Goal: Transaction & Acquisition: Purchase product/service

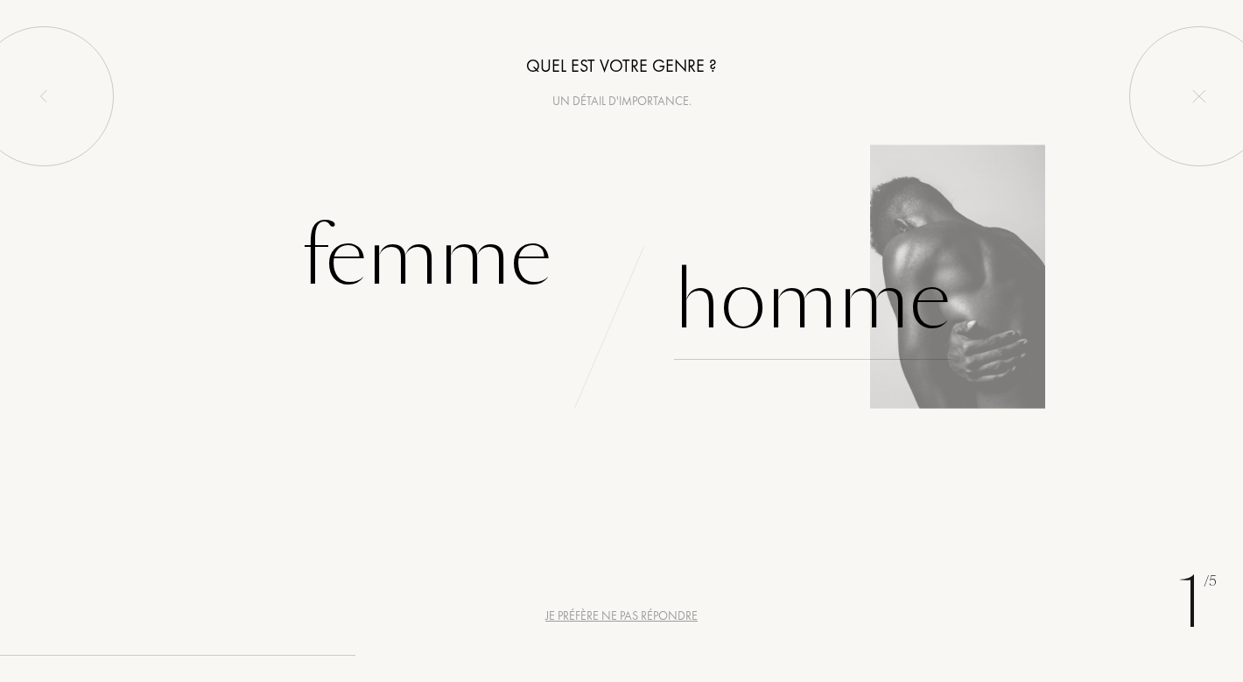
click at [783, 308] on div "Homme" at bounding box center [812, 301] width 277 height 118
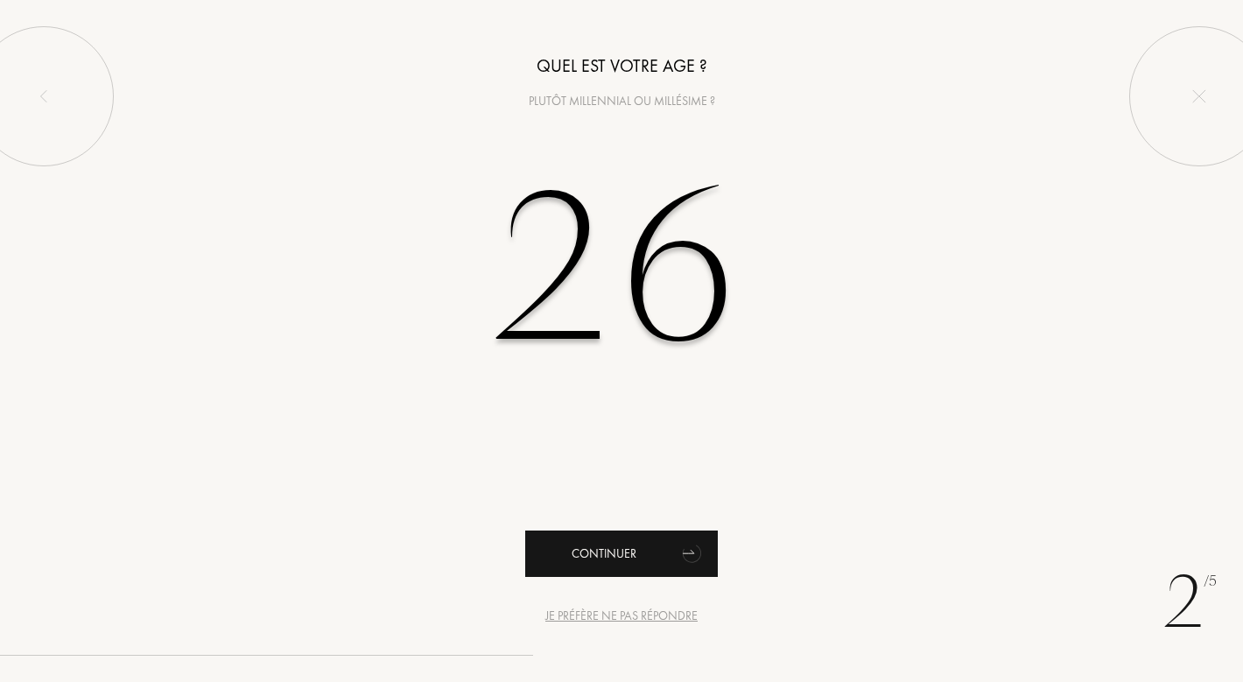
type input "26"
click at [606, 544] on div "Continuer" at bounding box center [621, 553] width 193 height 46
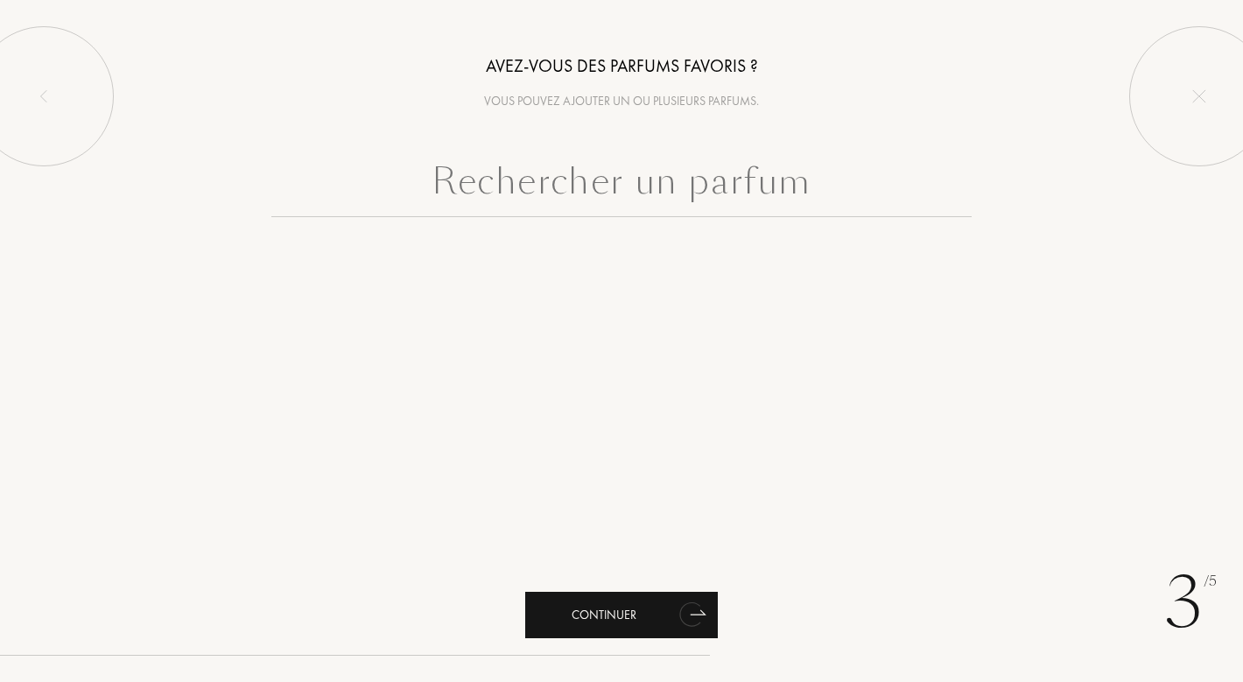
click at [626, 607] on div "Continuer" at bounding box center [621, 615] width 193 height 46
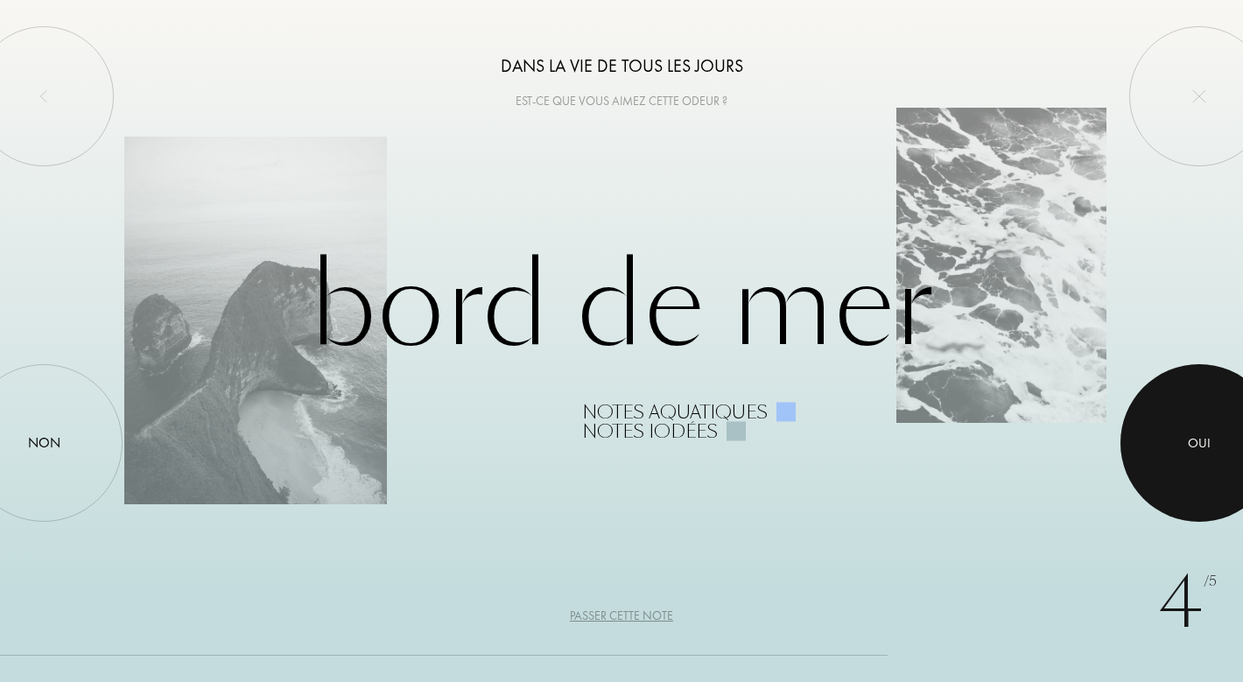
click at [1204, 450] on div "Oui" at bounding box center [1199, 443] width 23 height 20
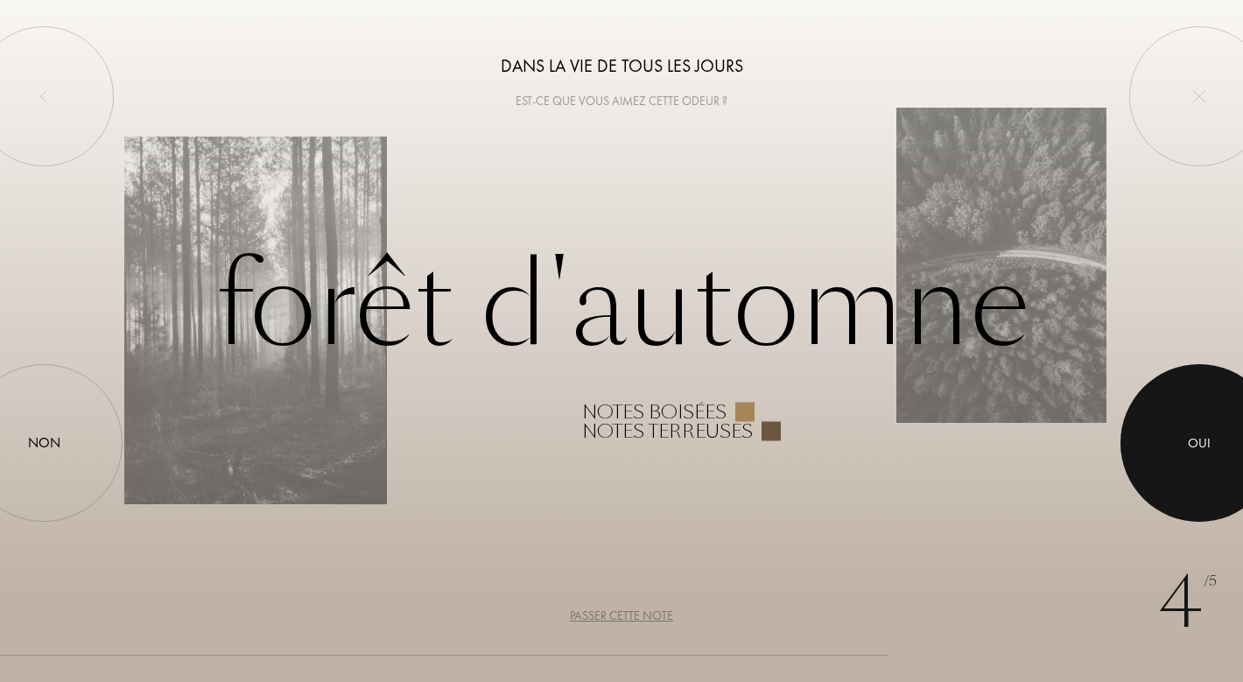
click at [1212, 465] on div at bounding box center [1199, 443] width 158 height 158
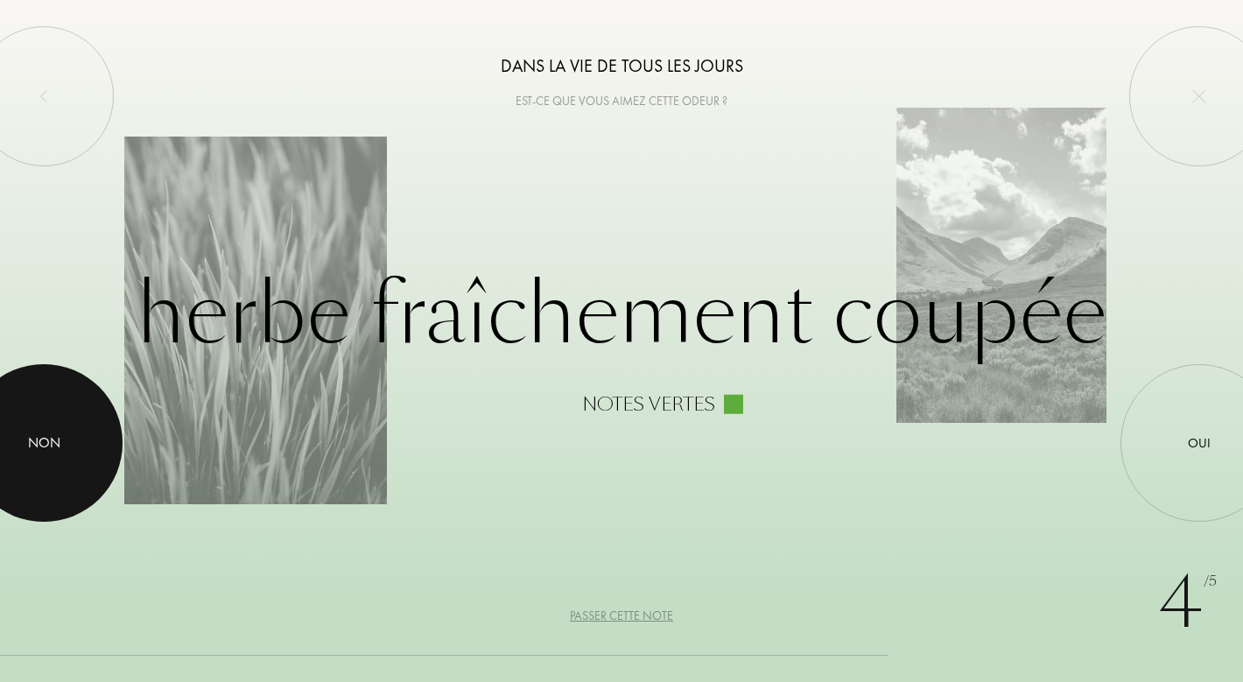
click at [82, 433] on div at bounding box center [44, 443] width 158 height 158
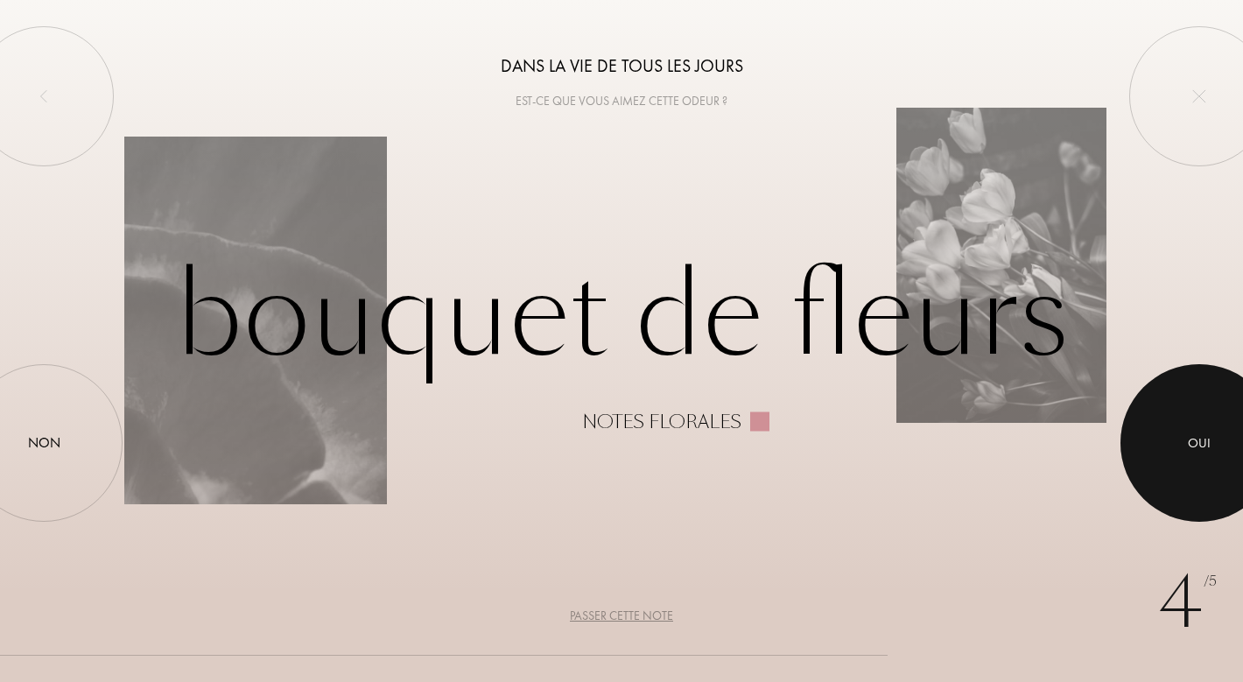
click at [1173, 455] on div at bounding box center [1199, 443] width 158 height 158
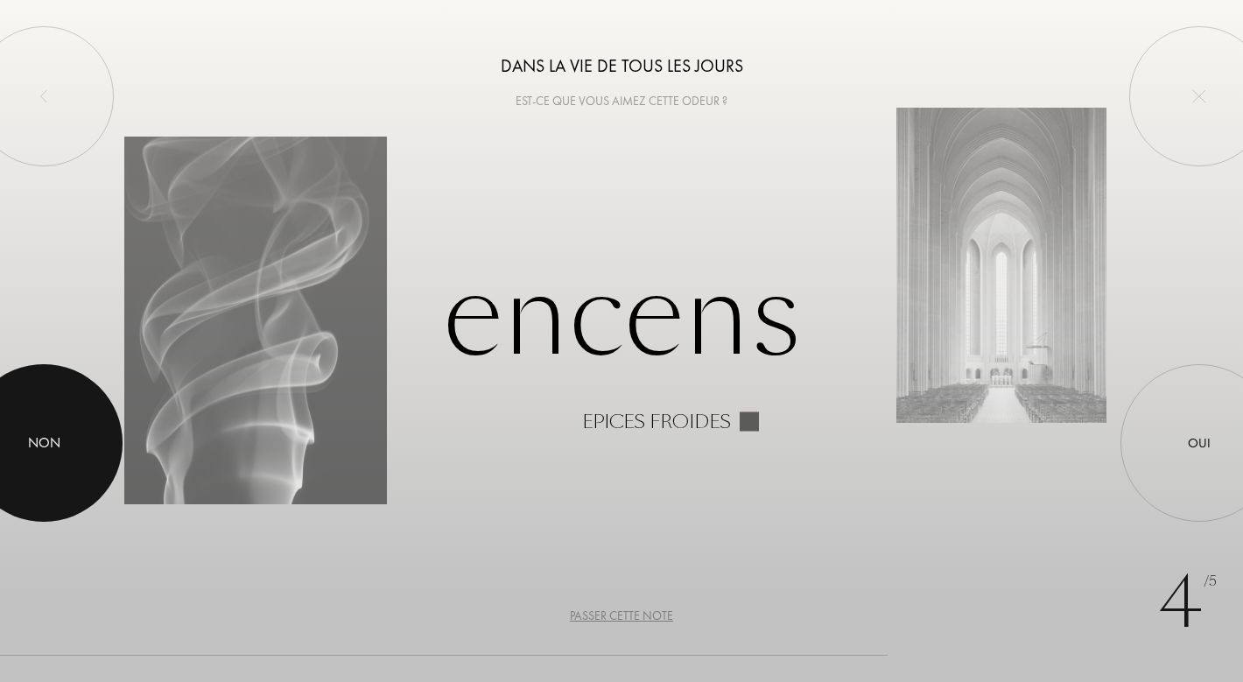
click at [90, 449] on div at bounding box center [44, 443] width 158 height 158
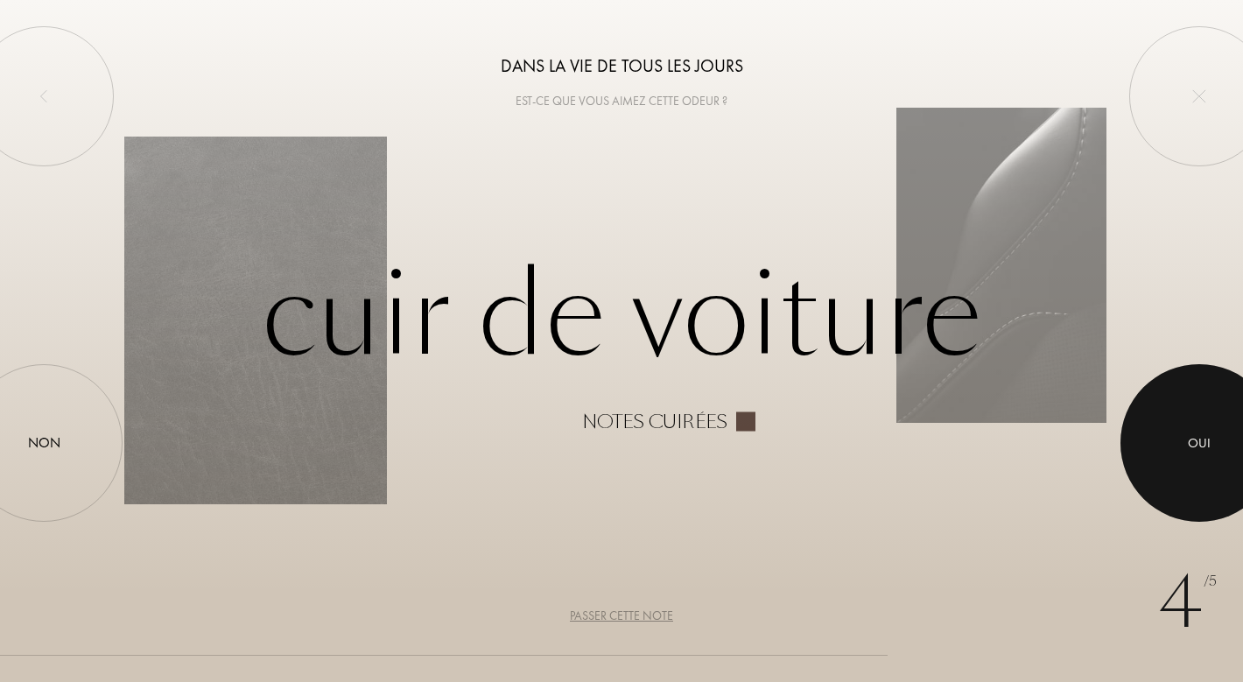
click at [1197, 465] on div at bounding box center [1199, 443] width 158 height 158
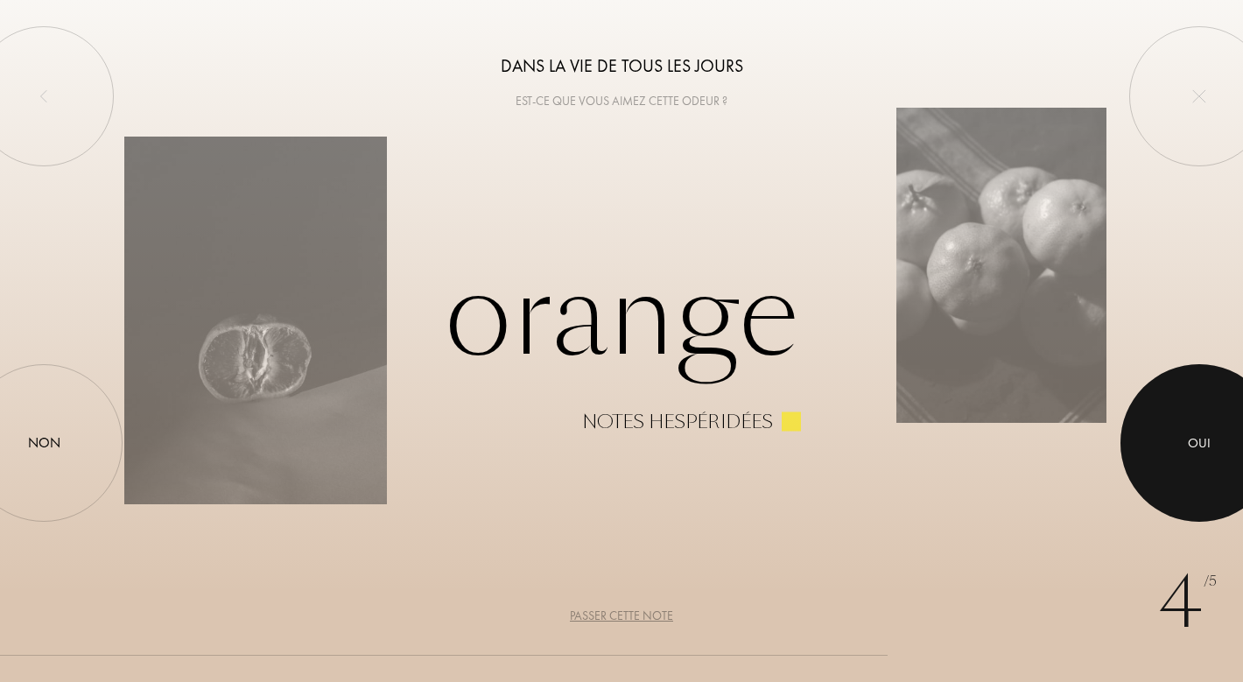
click at [1193, 443] on div "Oui" at bounding box center [1199, 443] width 23 height 20
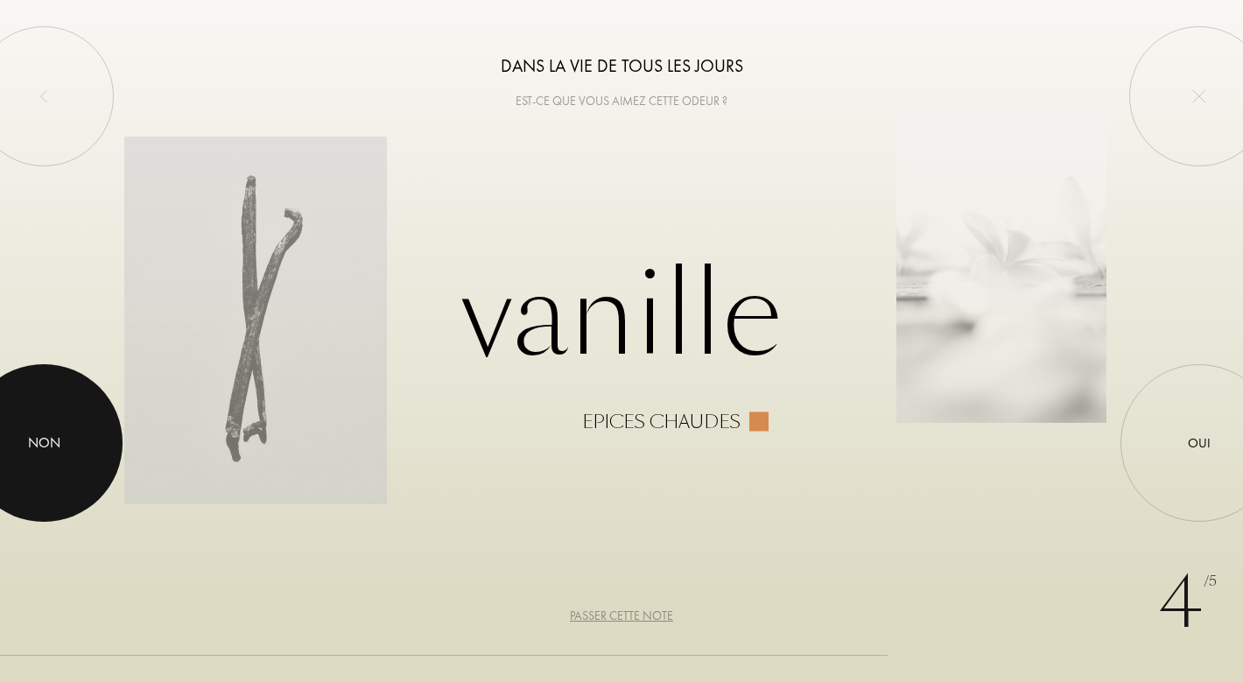
click at [55, 427] on div at bounding box center [44, 443] width 158 height 158
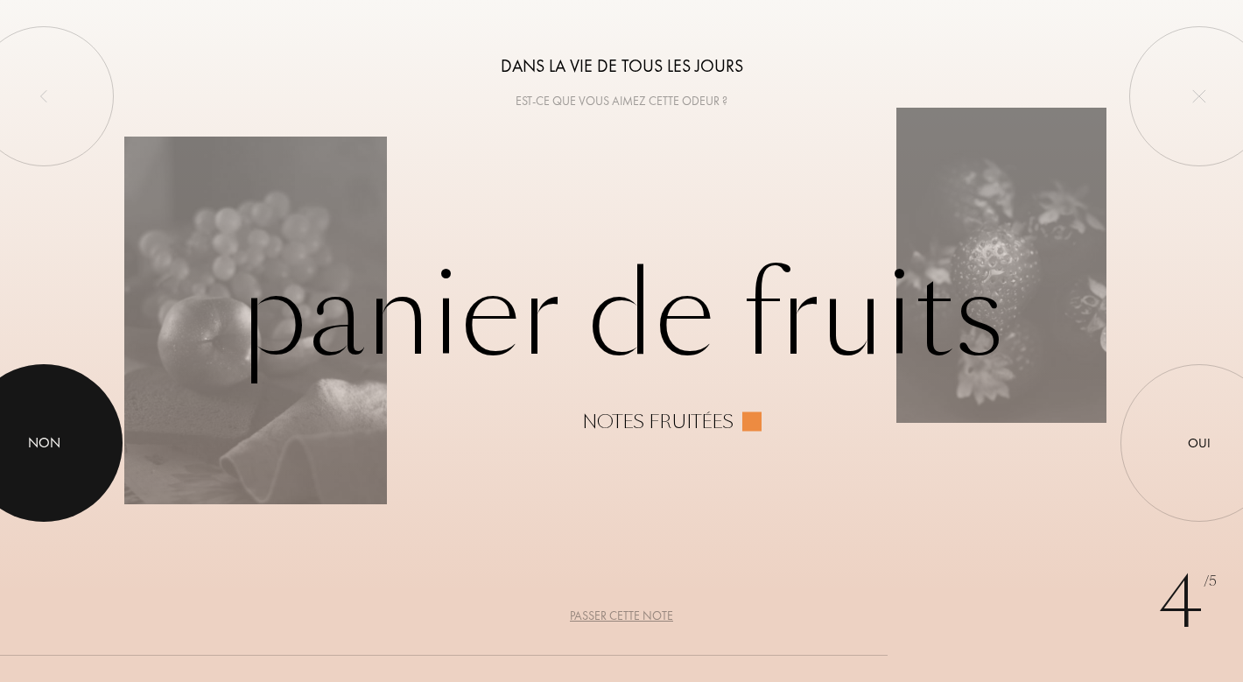
click at [43, 431] on div at bounding box center [44, 443] width 158 height 158
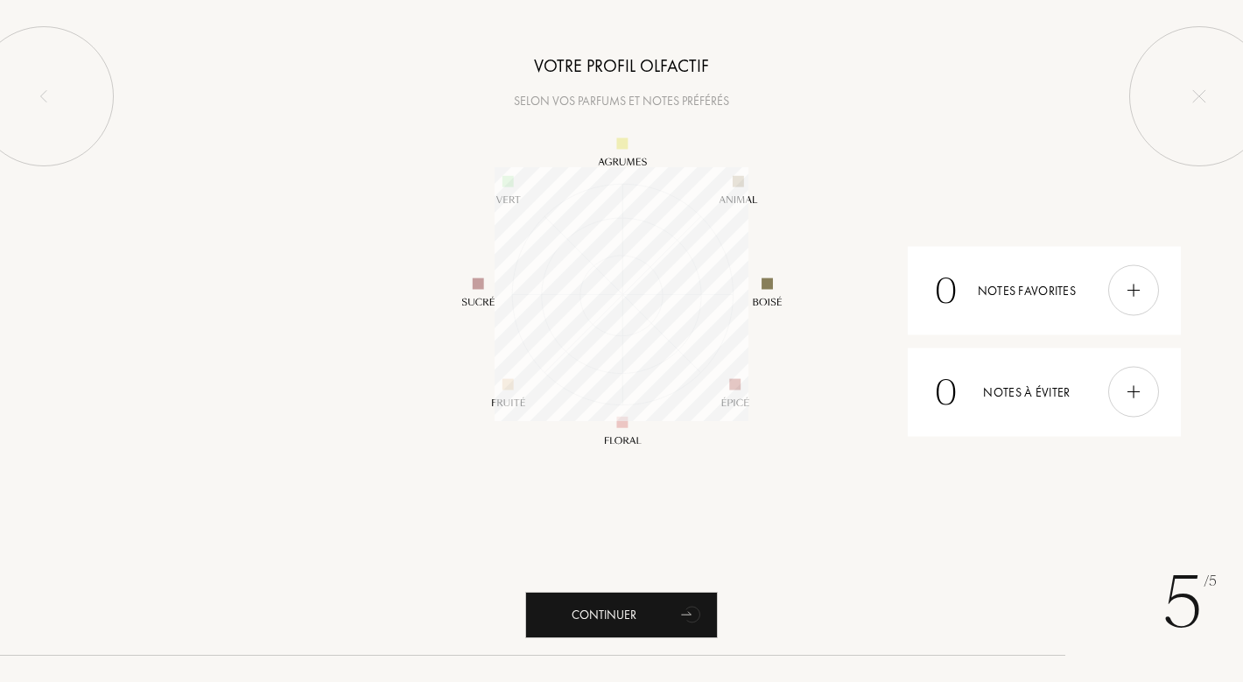
scroll to position [254, 254]
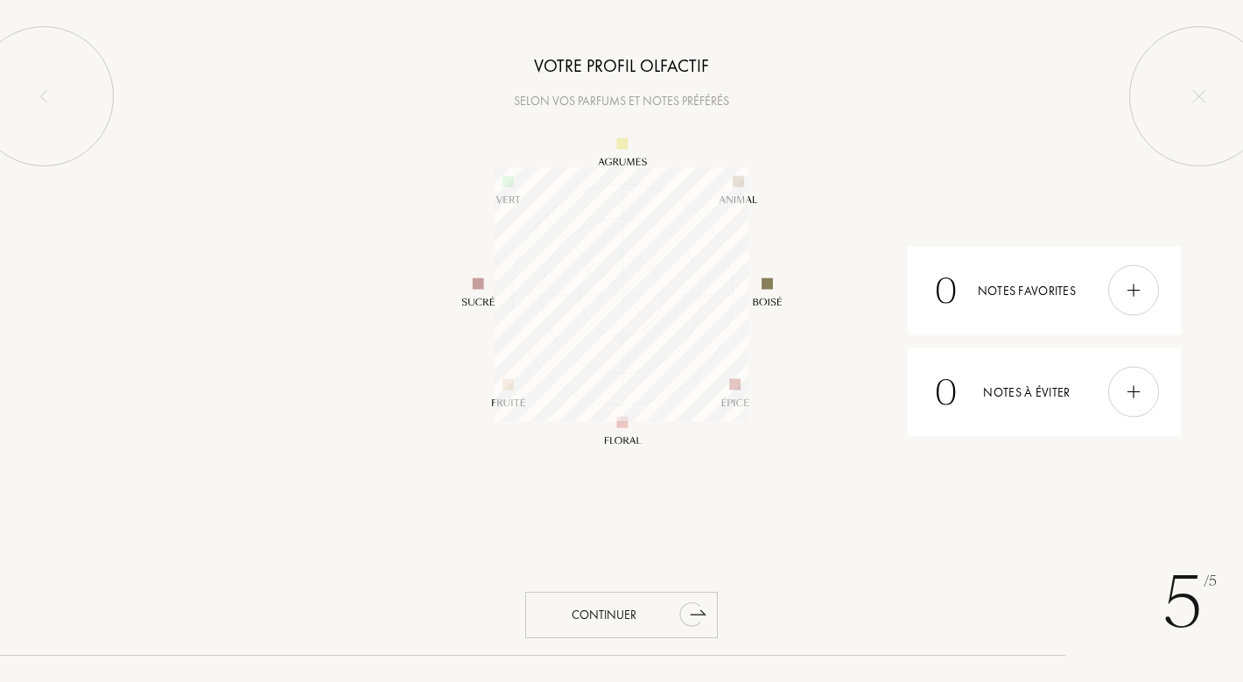
click at [630, 612] on div "Continuer" at bounding box center [621, 615] width 193 height 46
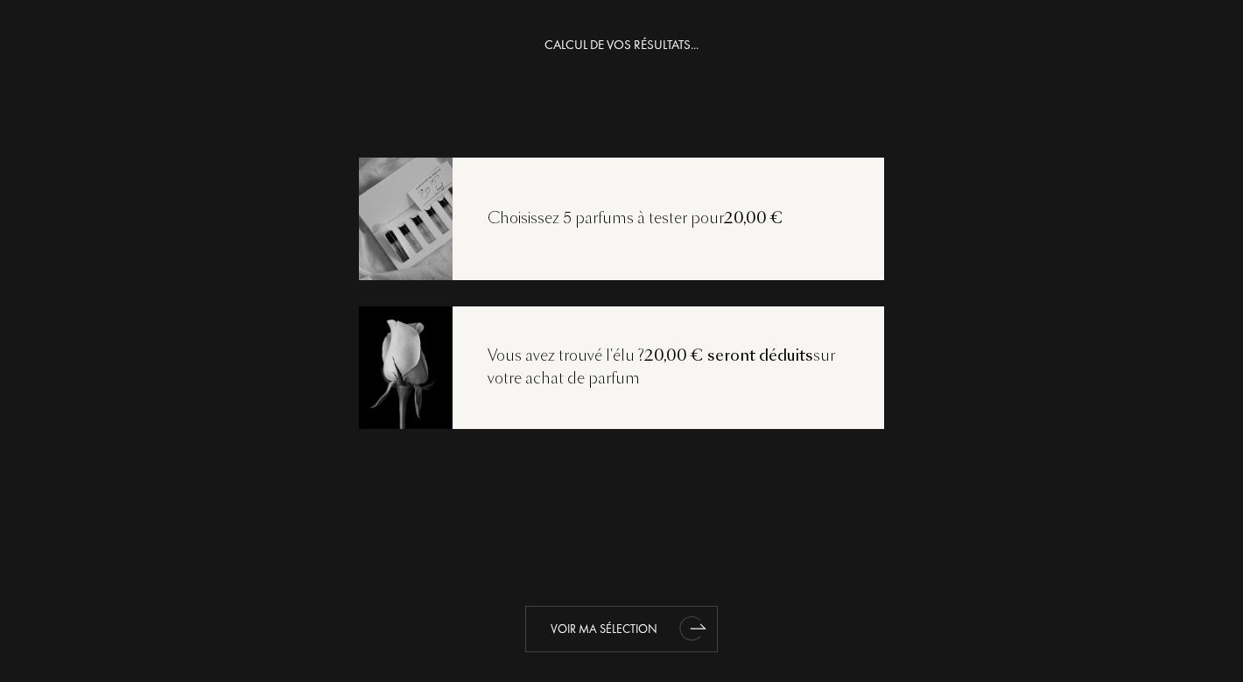
click at [645, 647] on div "Voir ma sélection" at bounding box center [621, 629] width 193 height 46
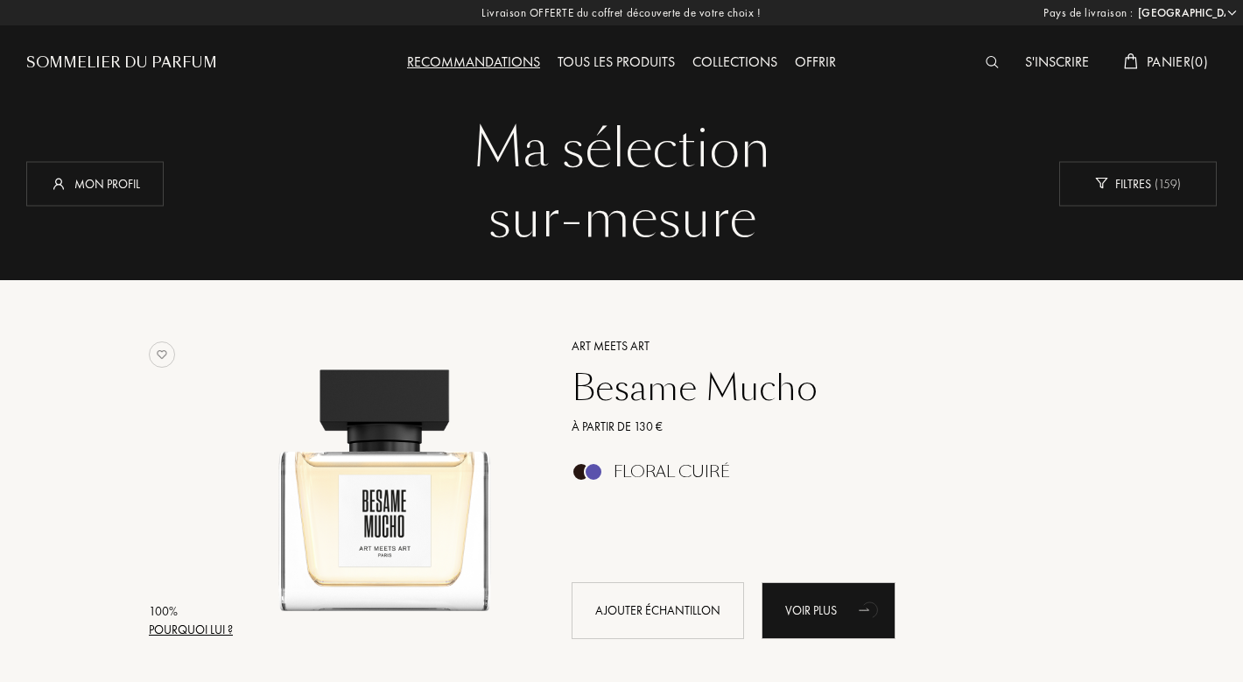
select select "FR"
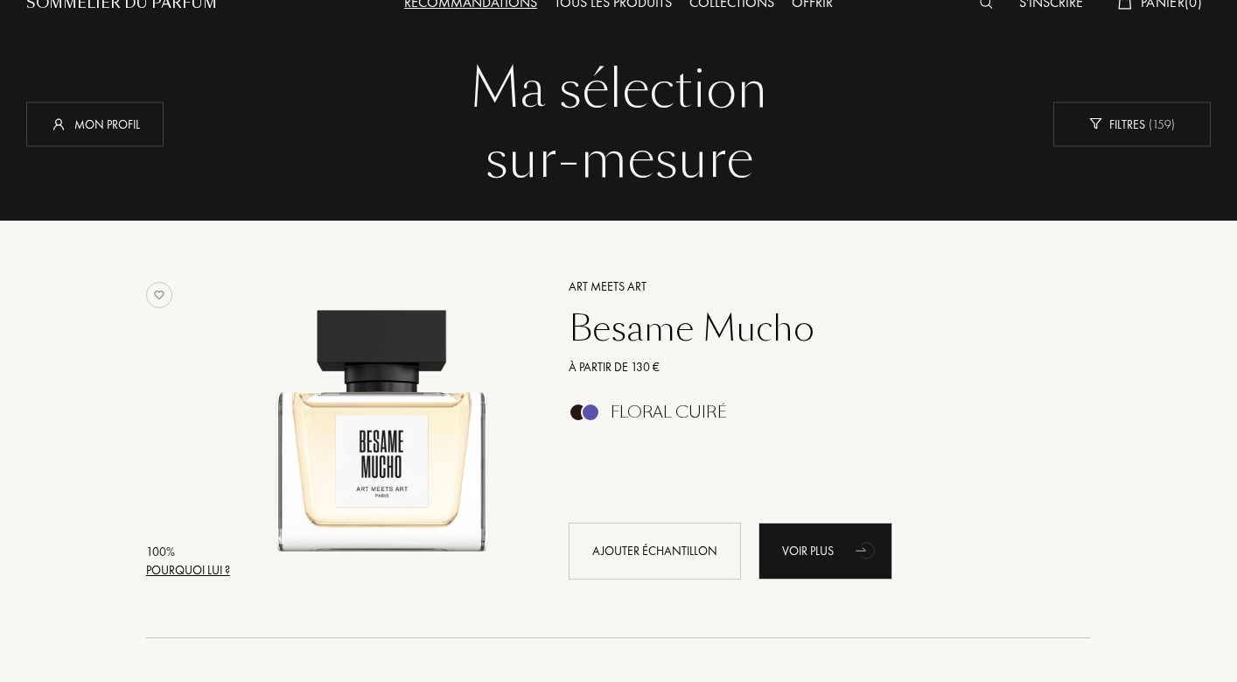
scroll to position [33, 0]
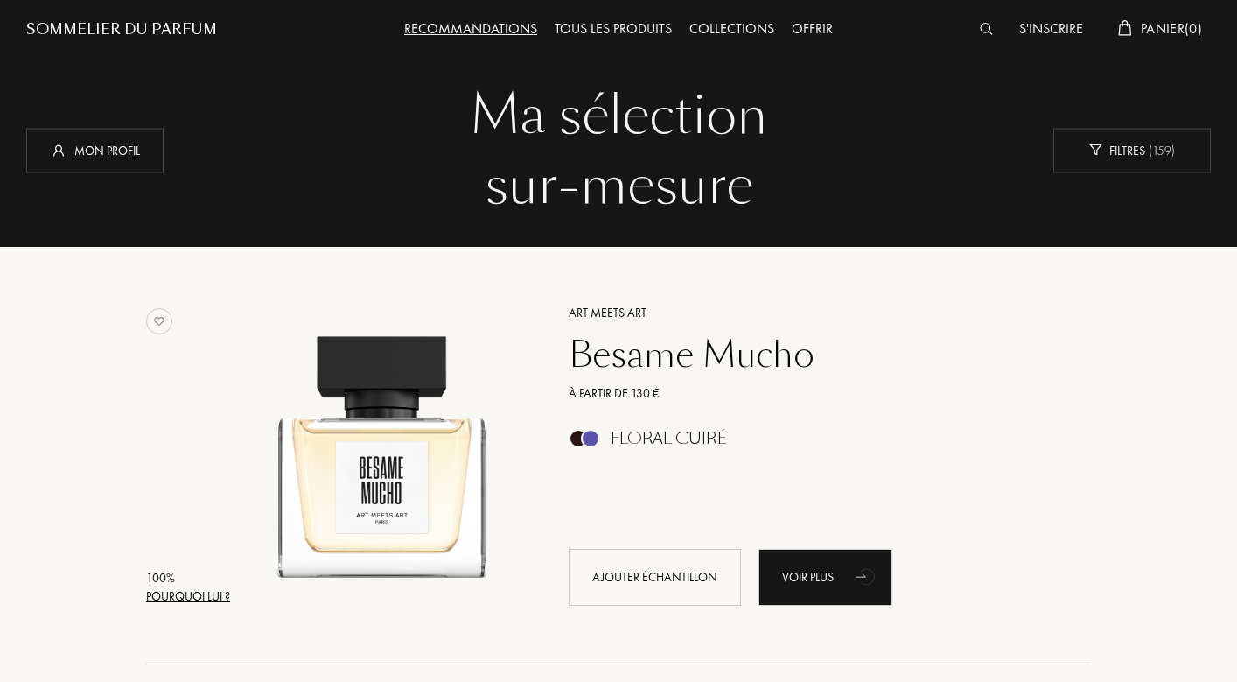
click at [623, 347] on div "Besame Mucho" at bounding box center [811, 354] width 510 height 42
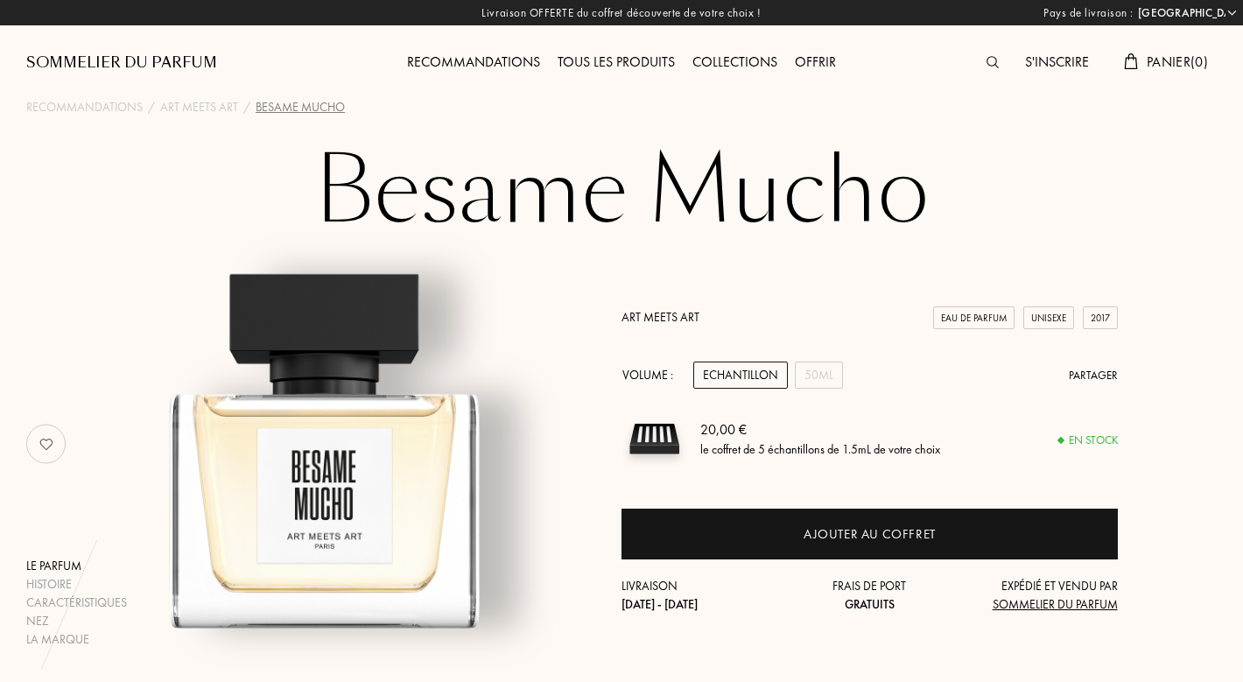
select select "FR"
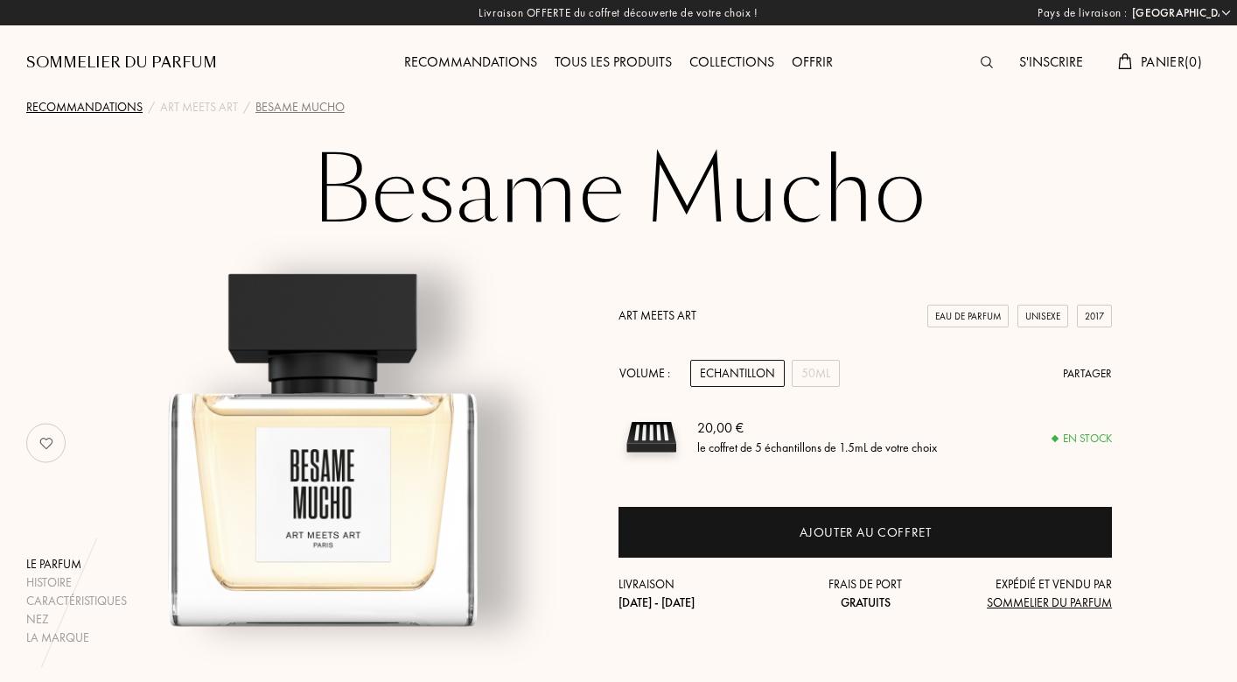
click at [130, 103] on div "Recommandations" at bounding box center [84, 107] width 116 height 18
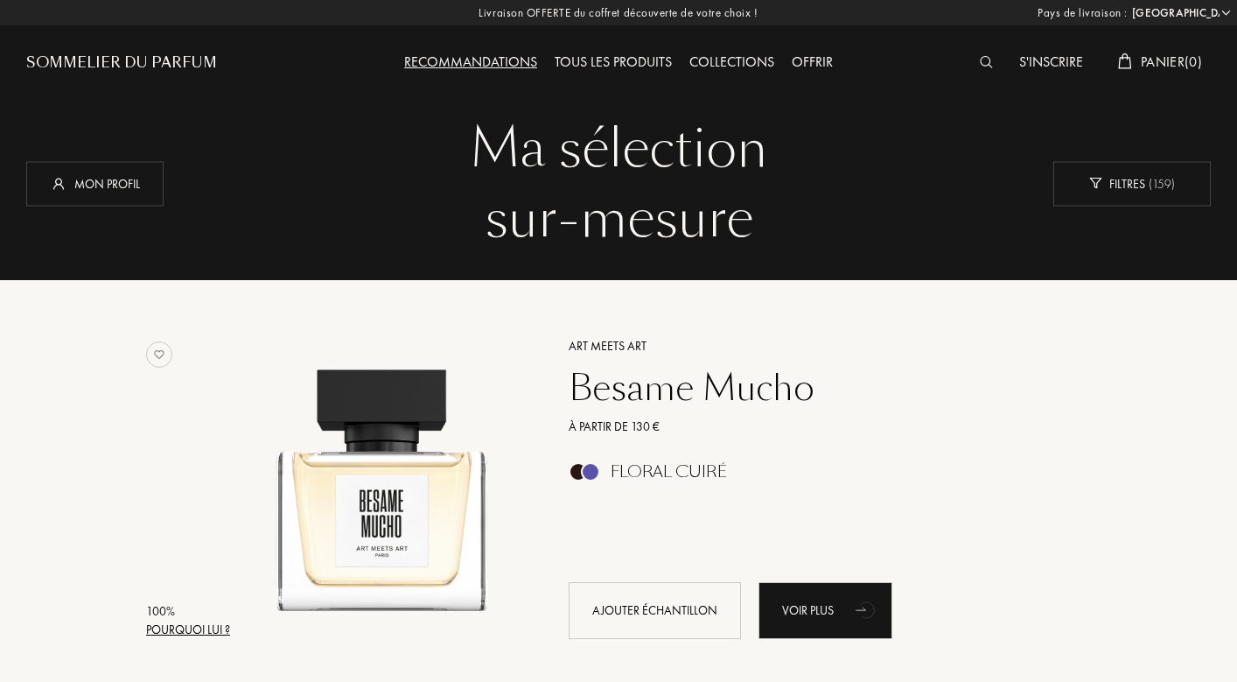
select select "FR"
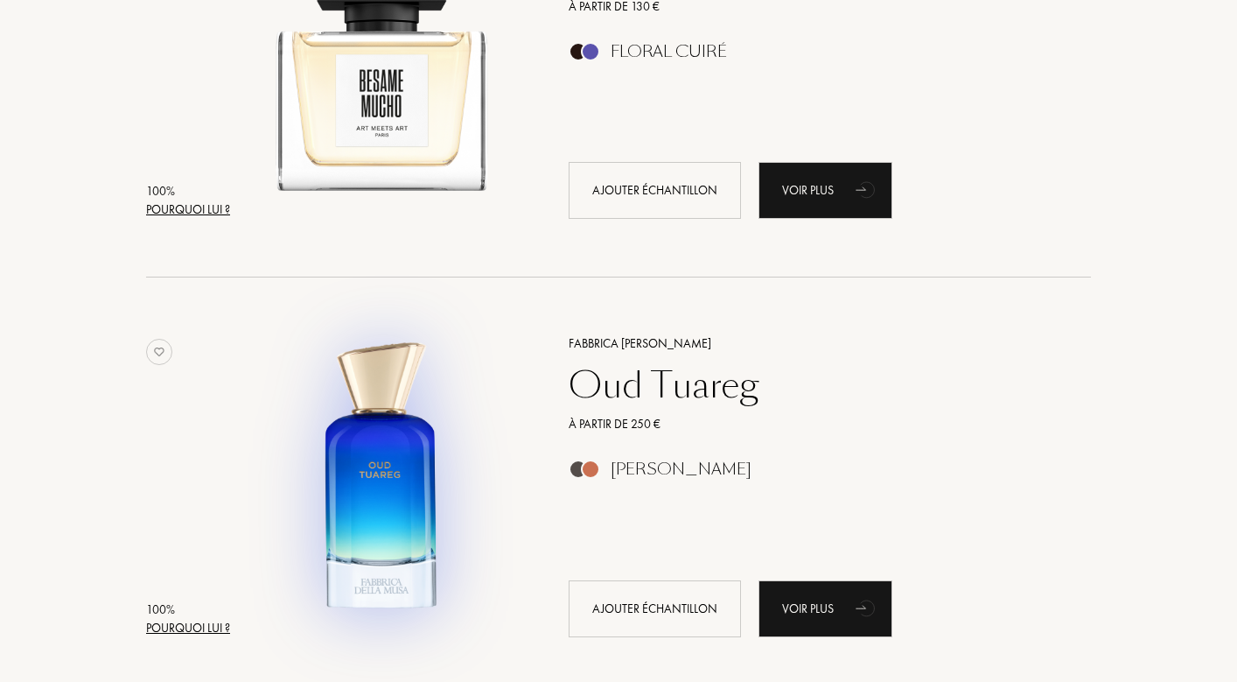
scroll to position [500, 0]
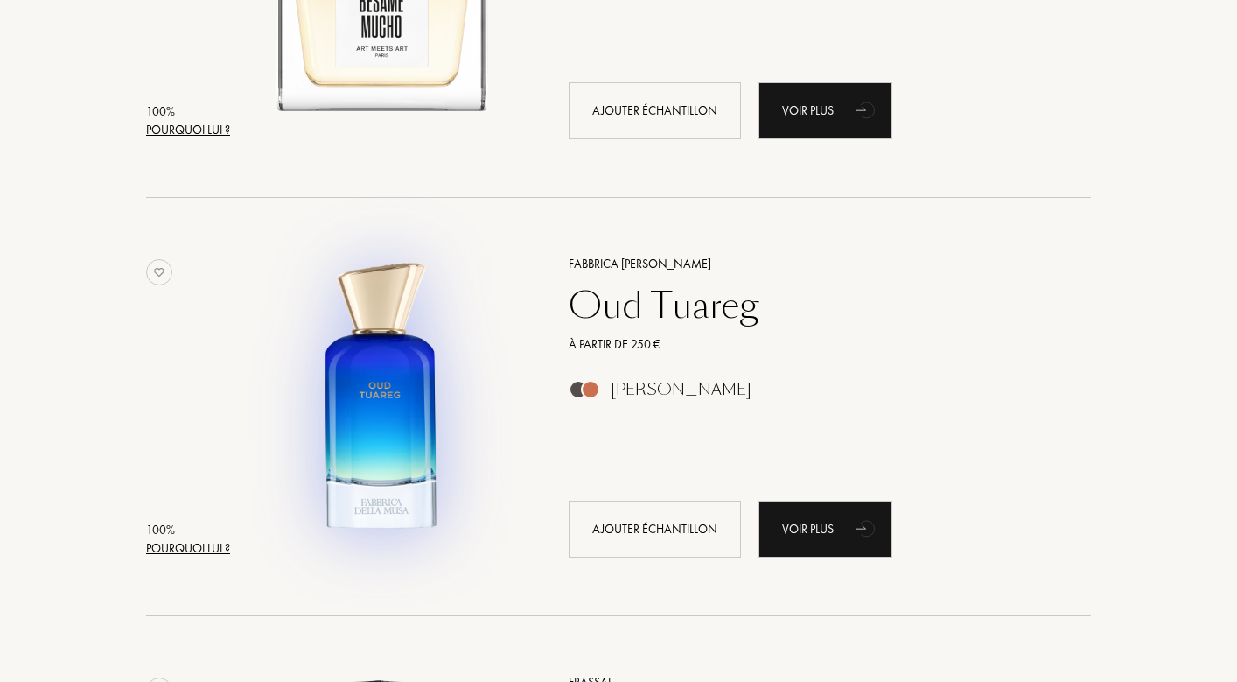
click at [379, 434] on img at bounding box center [381, 397] width 291 height 291
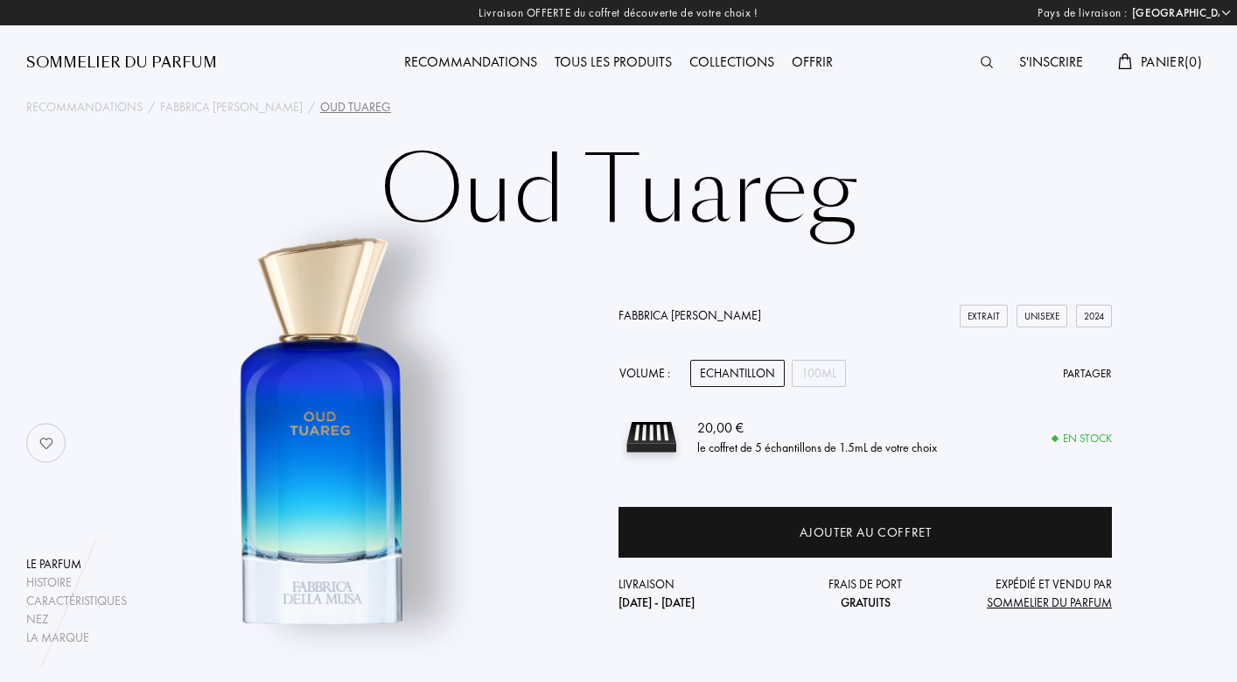
select select "FR"
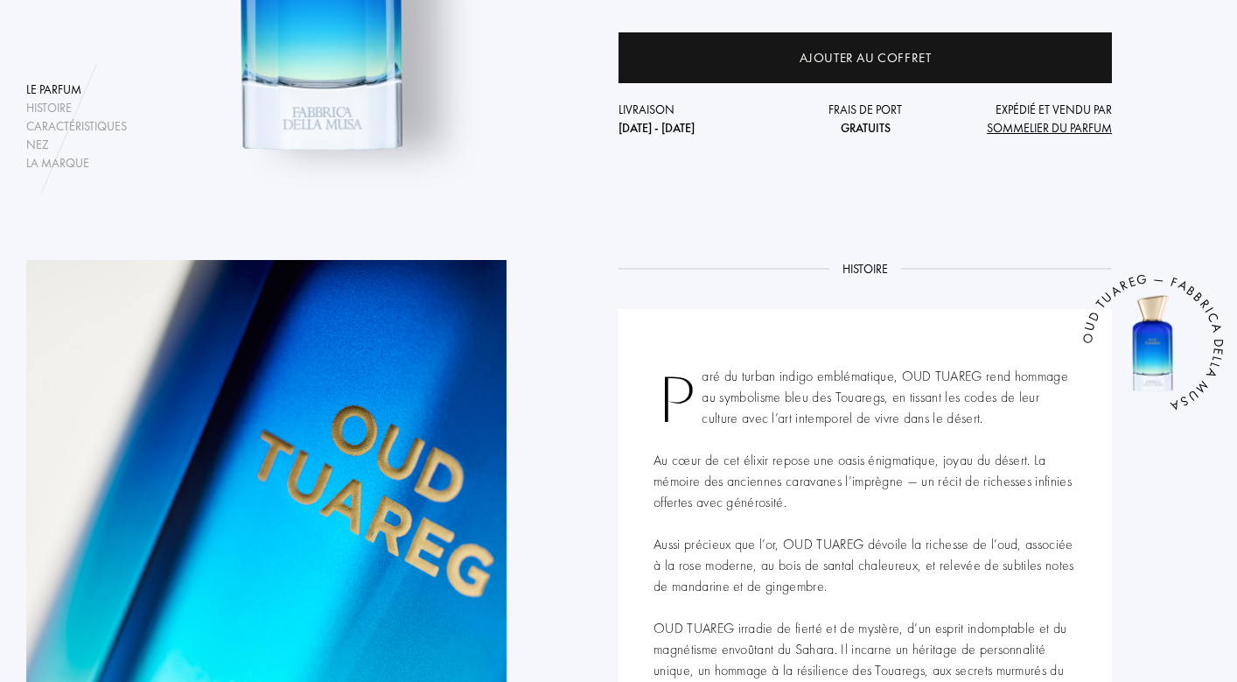
scroll to position [502, 0]
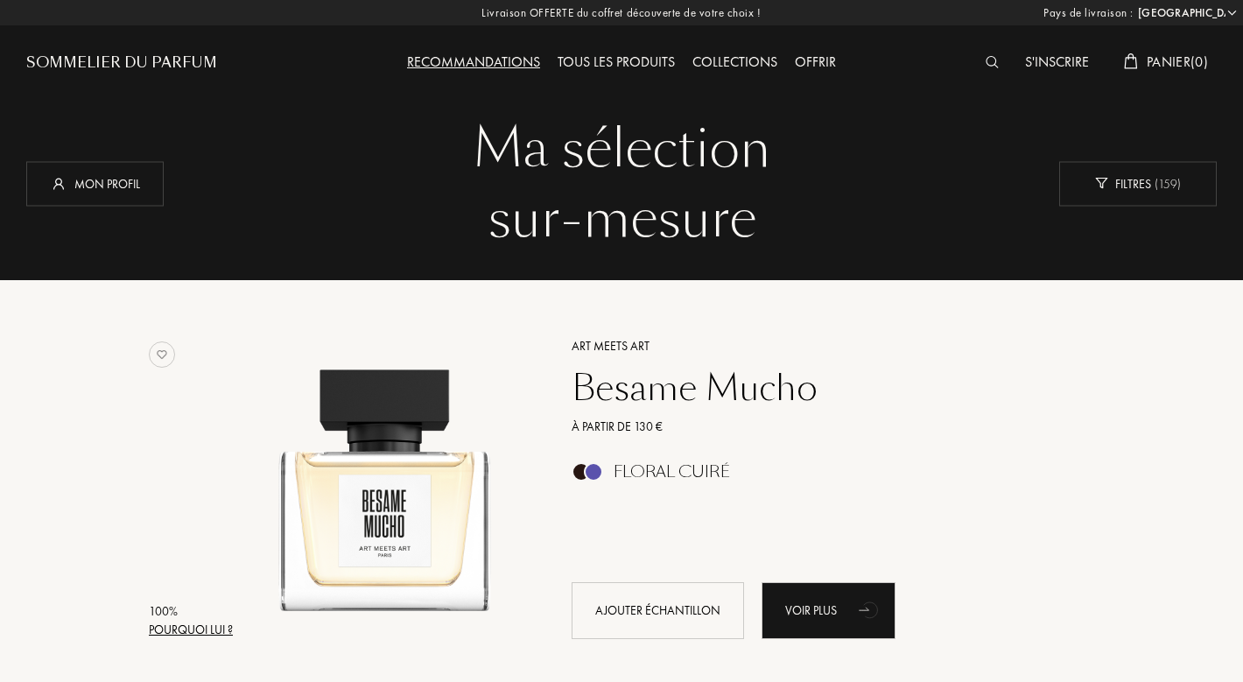
select select "FR"
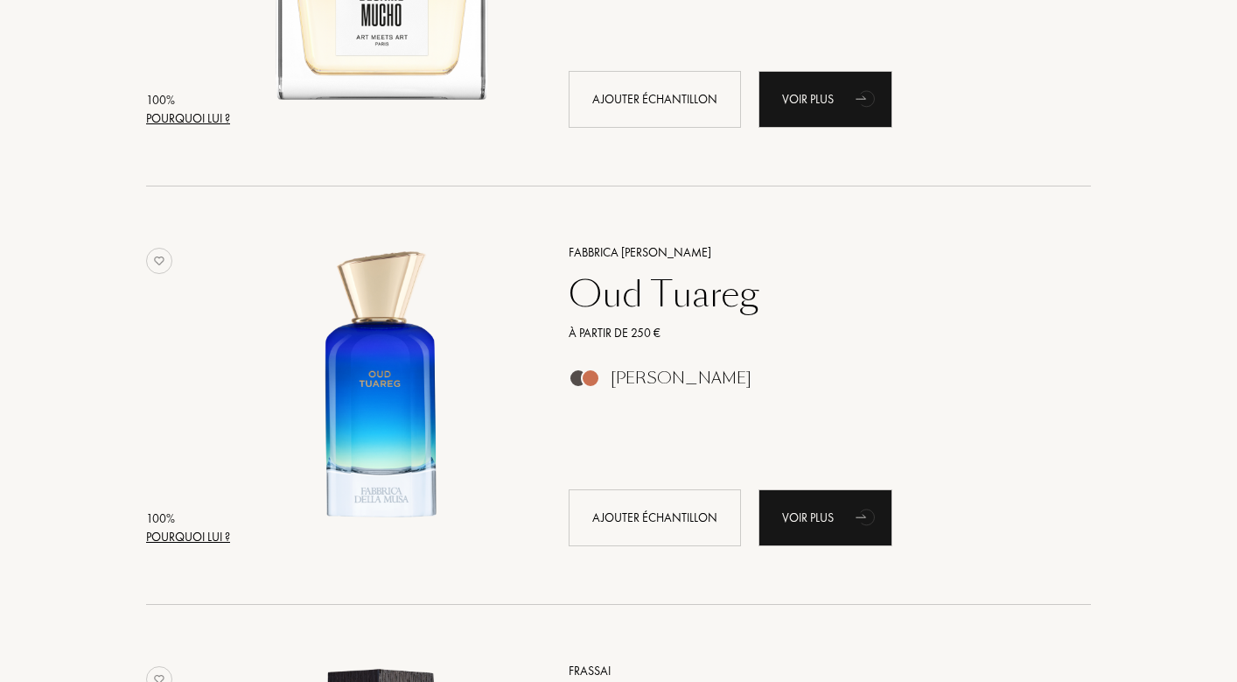
click at [191, 536] on div "Pourquoi lui ?" at bounding box center [188, 537] width 84 height 18
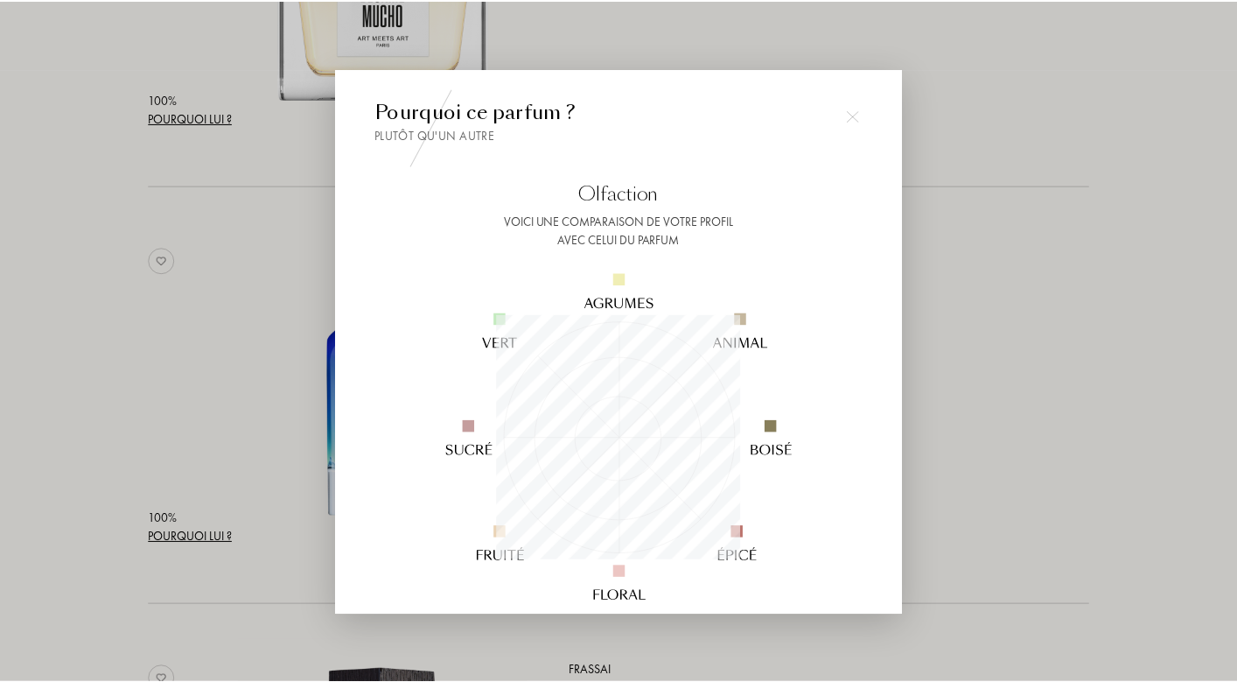
scroll to position [245, 245]
click at [997, 480] on div at bounding box center [621, 341] width 1243 height 682
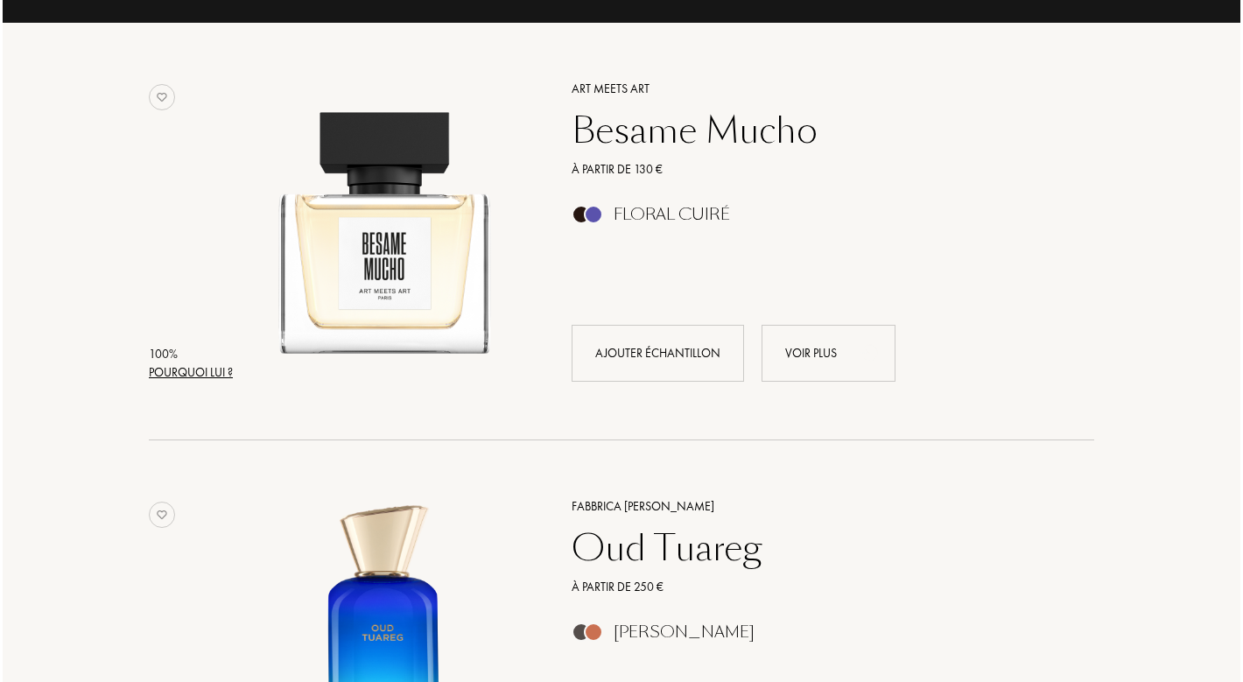
scroll to position [208, 0]
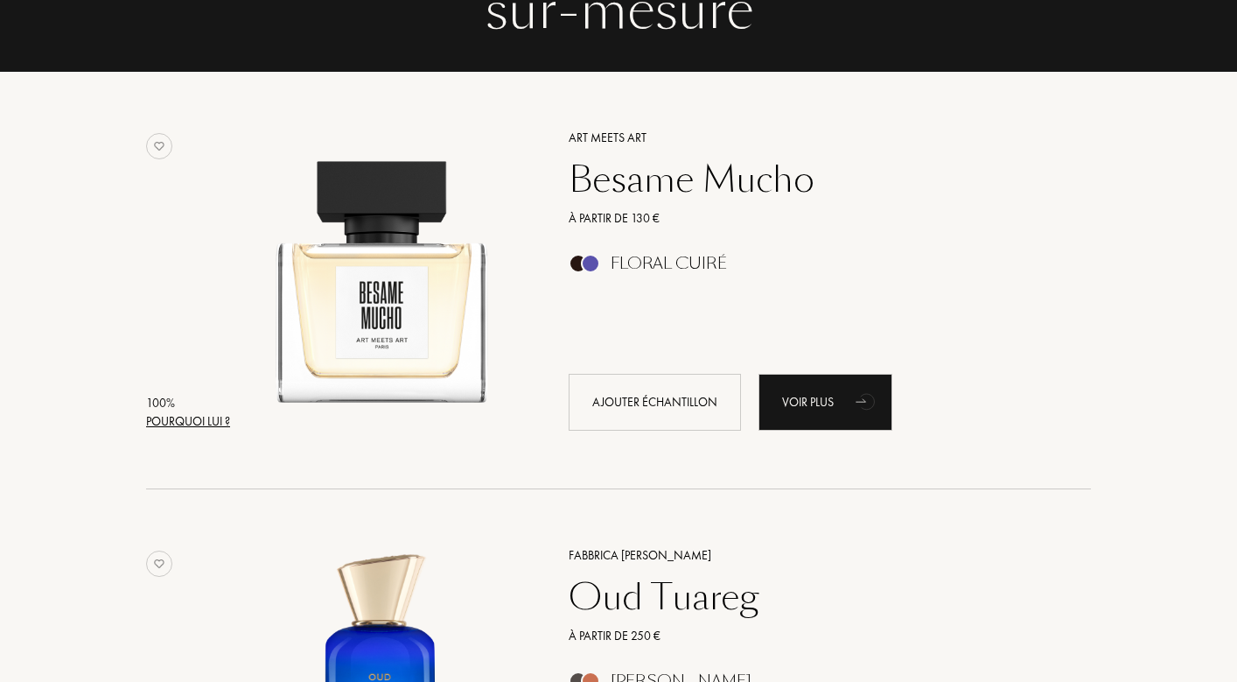
click at [198, 413] on div "Pourquoi lui ?" at bounding box center [188, 421] width 84 height 18
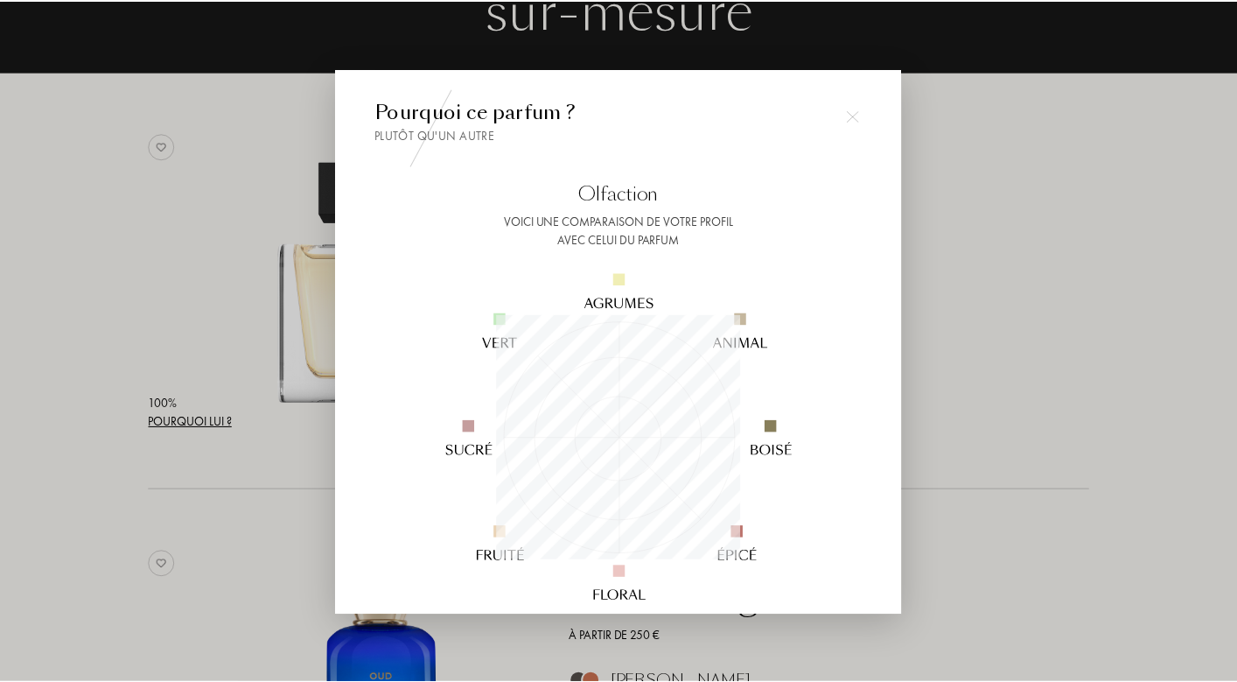
scroll to position [245, 245]
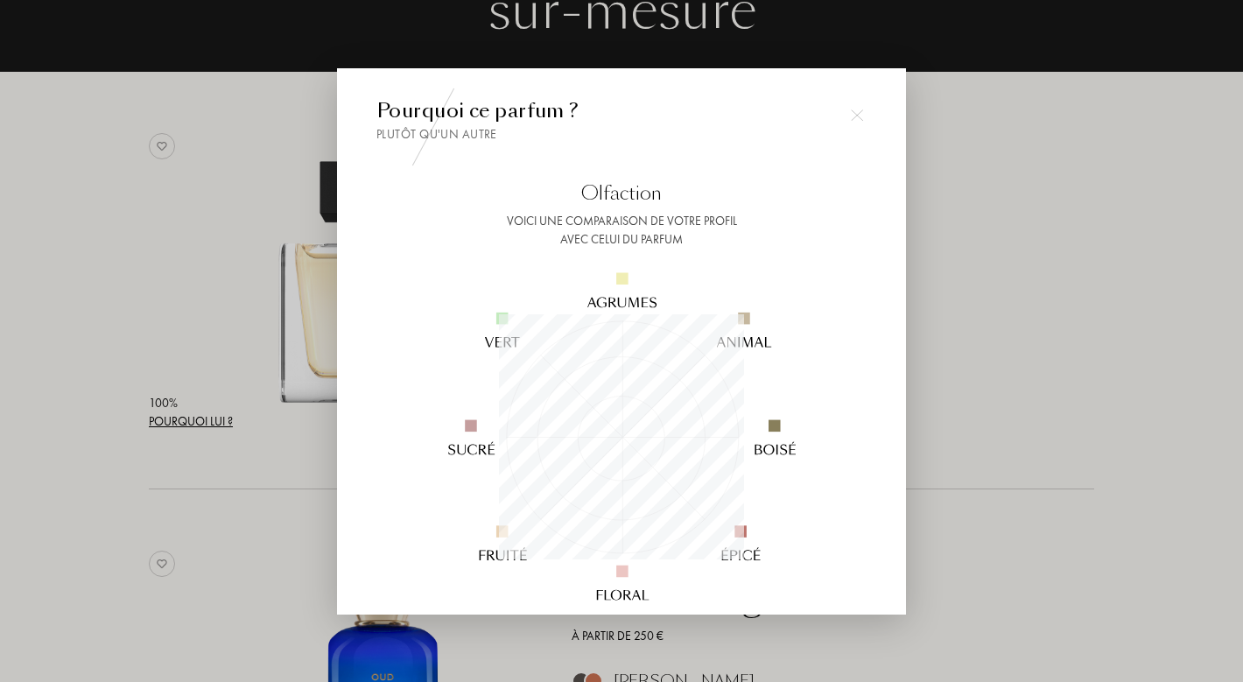
click at [1006, 506] on div at bounding box center [621, 341] width 1243 height 682
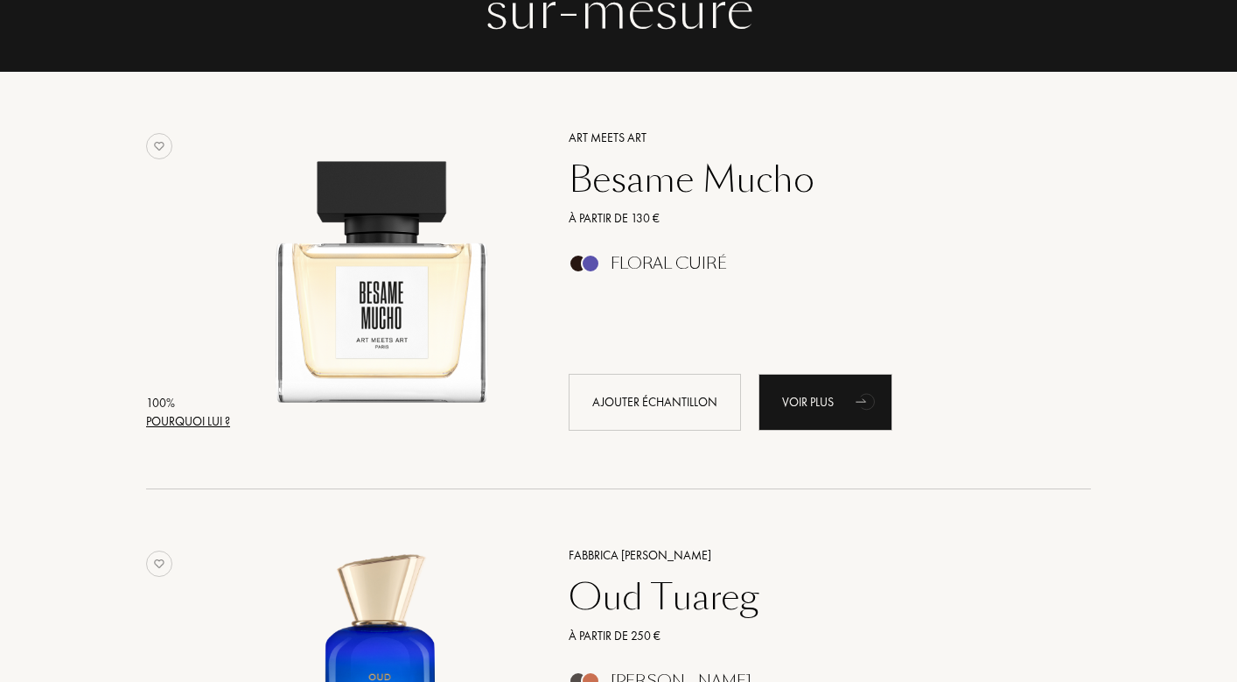
click at [642, 261] on div "Floral Cuiré" at bounding box center [669, 263] width 116 height 19
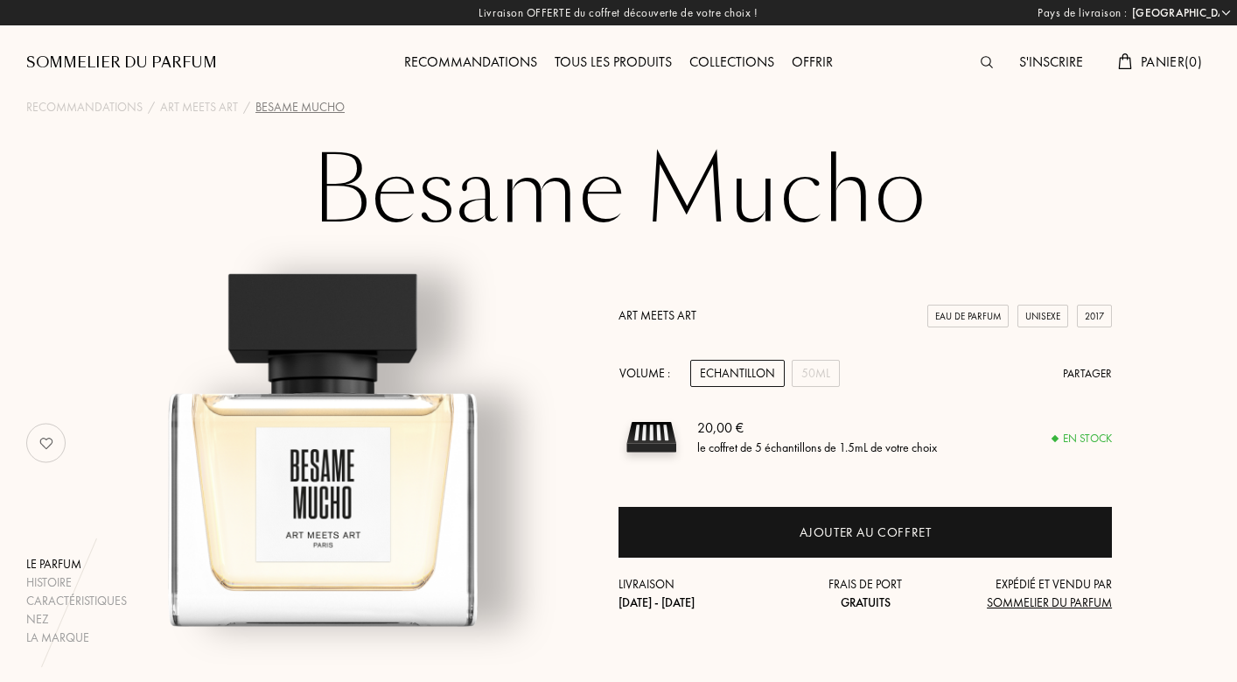
select select "FR"
